Goal: Information Seeking & Learning: Learn about a topic

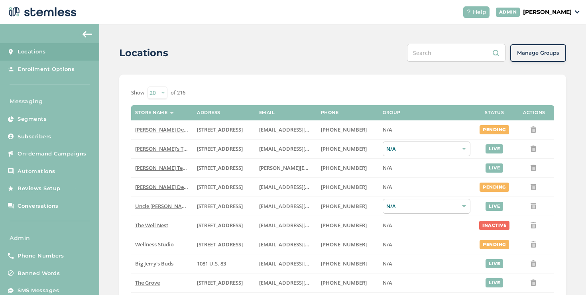
click at [78, 140] on link "Subscribers" at bounding box center [49, 137] width 99 height 18
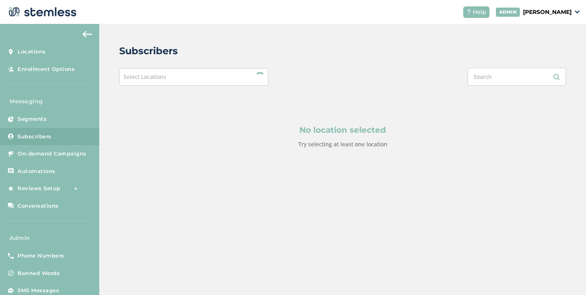
click at [202, 74] on div "Select Locations" at bounding box center [193, 77] width 149 height 18
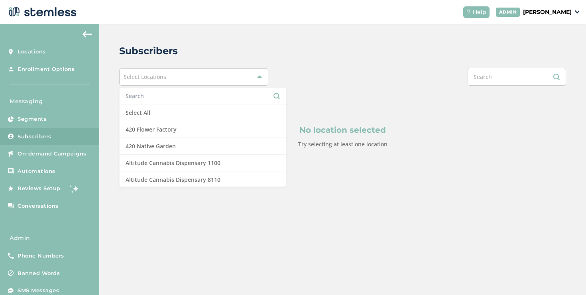
click at [163, 94] on input "text" at bounding box center [203, 96] width 154 height 8
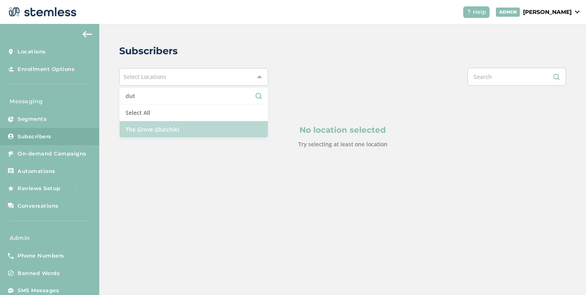
type input "dut"
click at [153, 126] on li "The Grove (Dutchie)" at bounding box center [194, 129] width 148 height 16
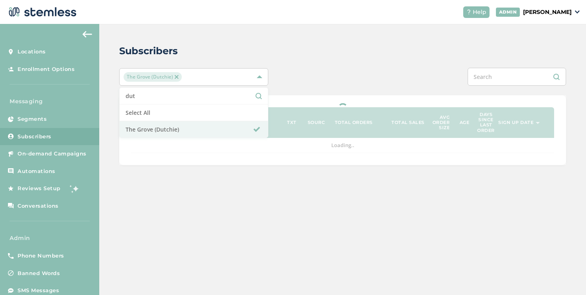
click at [367, 82] on div at bounding box center [435, 77] width 261 height 18
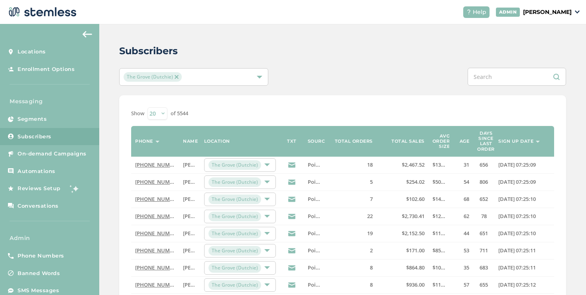
scroll to position [260, 0]
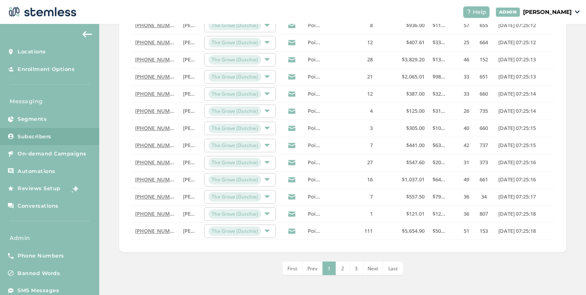
click at [350, 264] on li "3" at bounding box center [357, 269] width 14 height 14
click at [399, 266] on li "Last" at bounding box center [407, 269] width 20 height 14
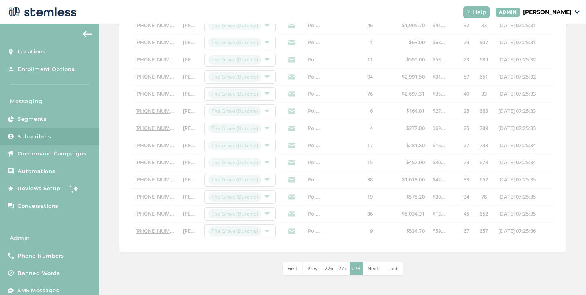
scroll to position [0, 0]
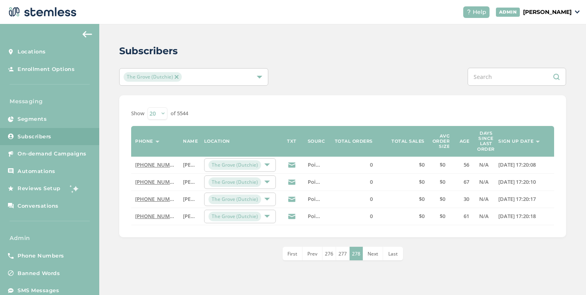
click at [338, 254] on li "277" at bounding box center [343, 254] width 14 height 14
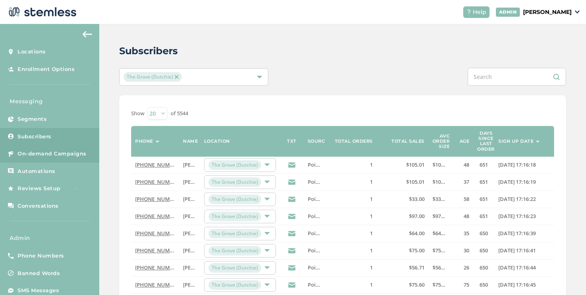
click at [73, 146] on link "On-demand Campaigns" at bounding box center [49, 154] width 99 height 18
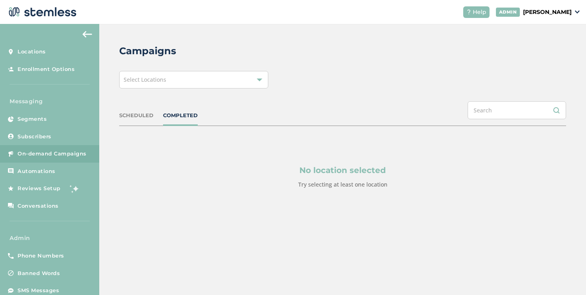
click at [140, 81] on span "Select Locations" at bounding box center [145, 80] width 43 height 8
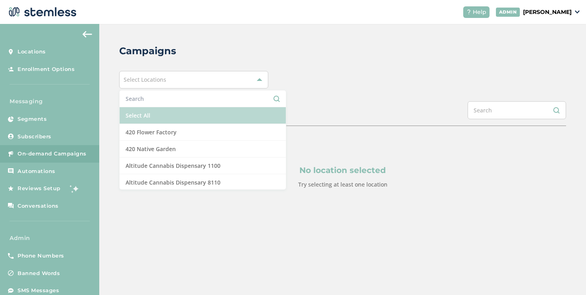
click at [137, 114] on li "Select All" at bounding box center [203, 115] width 166 height 17
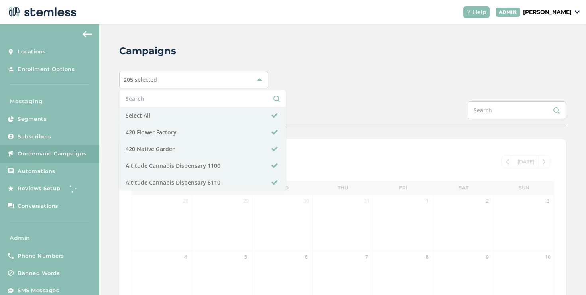
click at [335, 90] on div "Campaigns 205 selected Select All 420 Flower Factory 420 Native Garden Altitude…" at bounding box center [342, 266] width 487 height 484
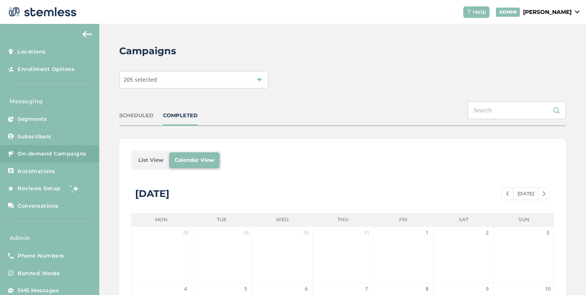
click at [144, 159] on li "List View" at bounding box center [151, 160] width 36 height 16
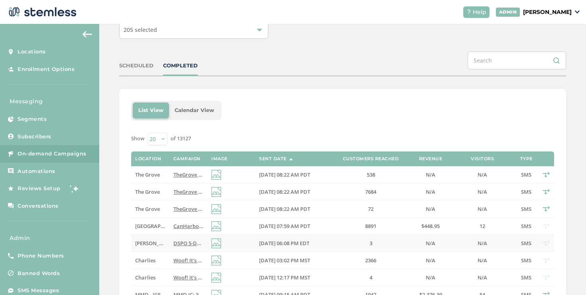
scroll to position [58, 0]
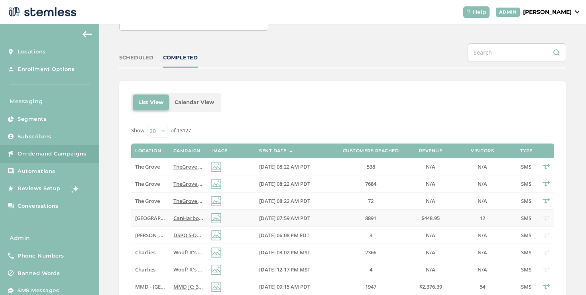
click at [187, 218] on span "CanHarbor: Catch these deals before summer's gone! Dont wait - limited time off…" at bounding box center [318, 217] width 291 height 7
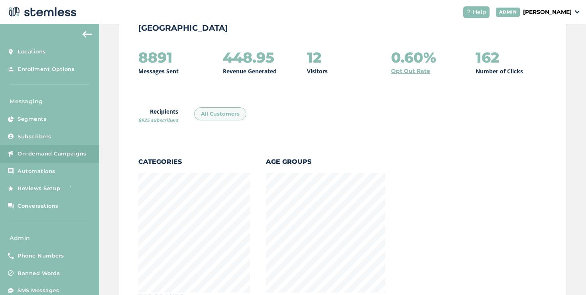
scroll to position [83, 0]
